Goal: Information Seeking & Learning: Learn about a topic

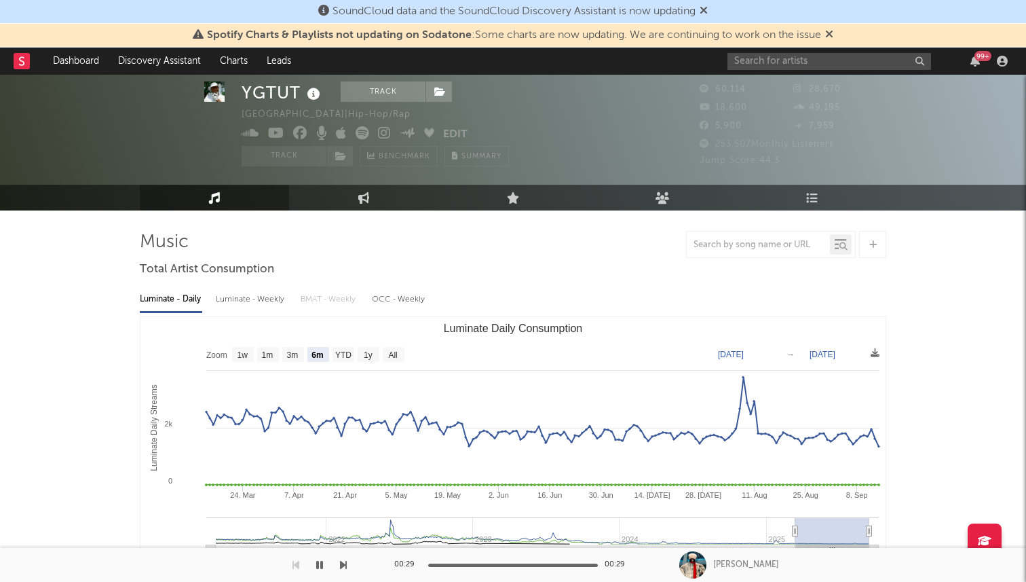
select select "6m"
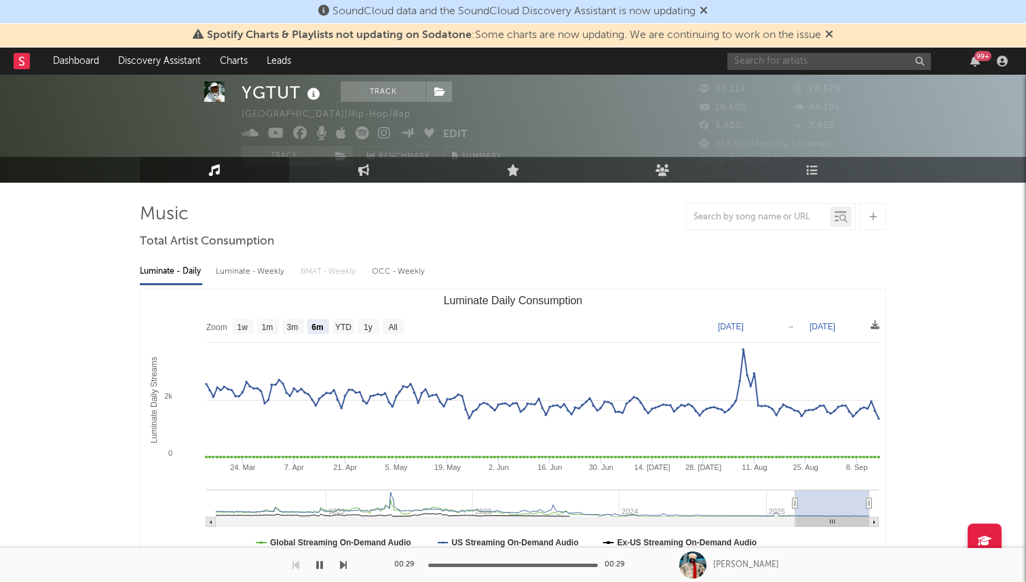
click at [761, 64] on input "text" at bounding box center [830, 61] width 204 height 17
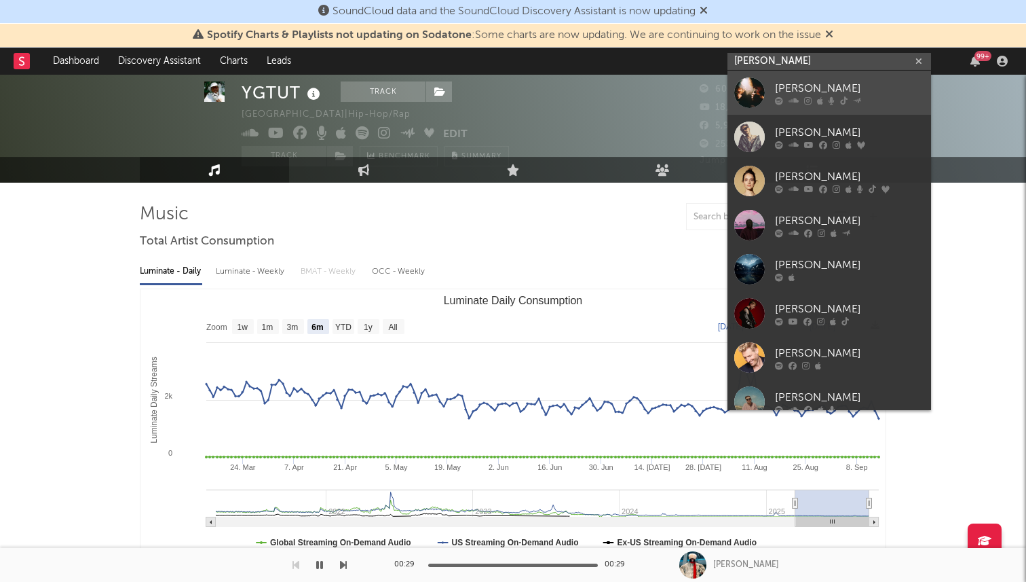
type input "[PERSON_NAME]"
click at [764, 92] on div at bounding box center [749, 92] width 31 height 31
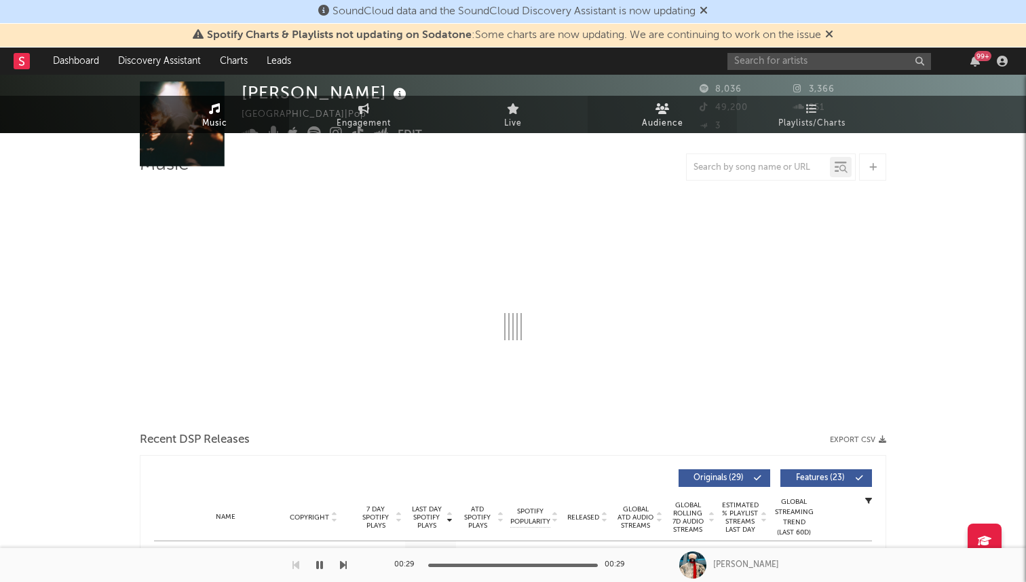
select select "6m"
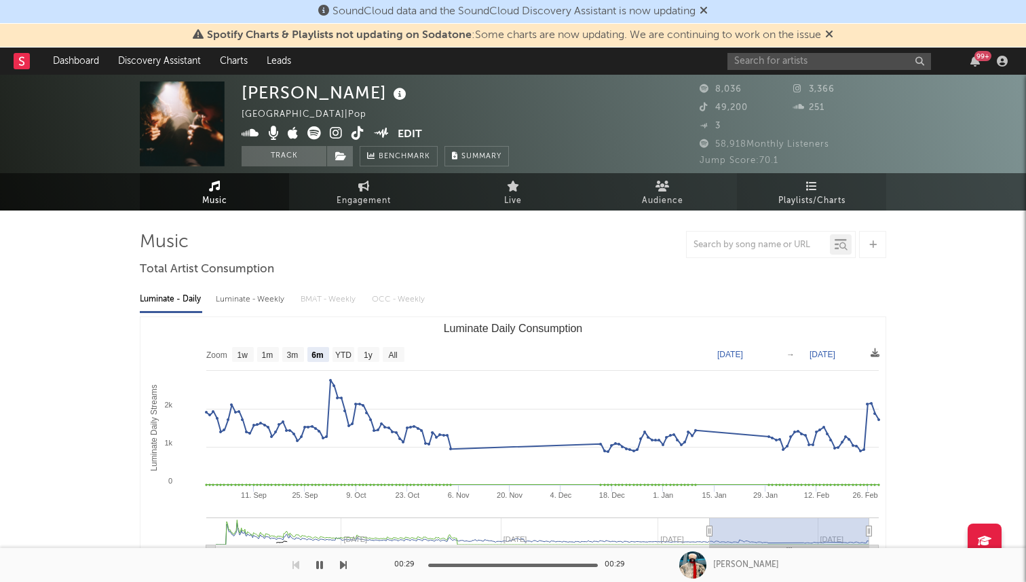
click at [794, 195] on span "Playlists/Charts" at bounding box center [812, 201] width 67 height 16
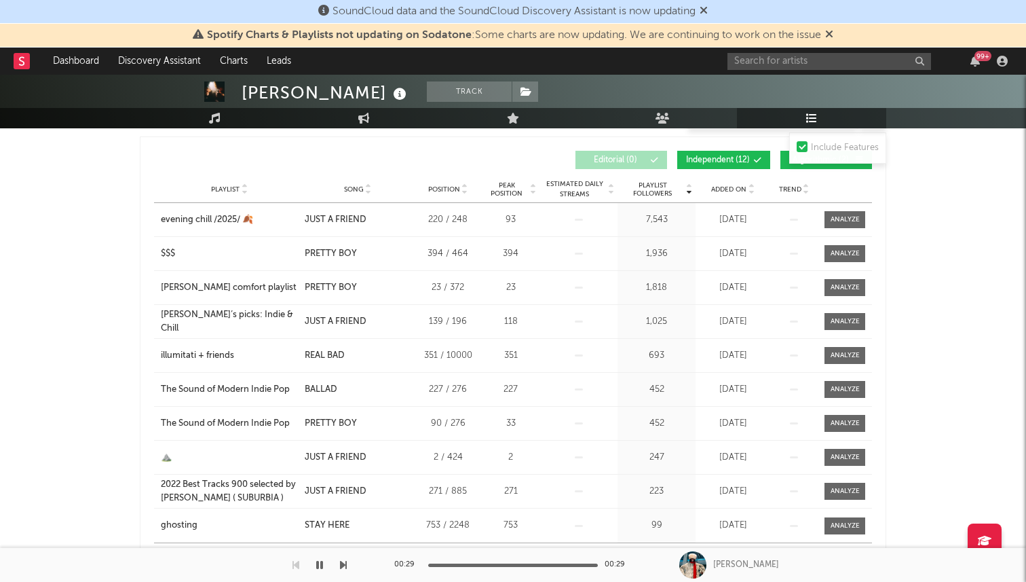
scroll to position [224, 0]
